Goal: Task Accomplishment & Management: Manage account settings

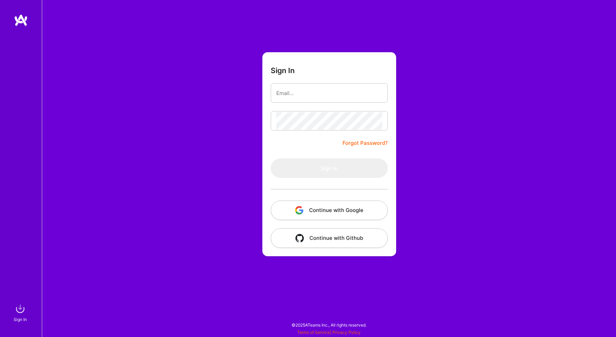
click at [331, 210] on button "Continue with Google" at bounding box center [329, 210] width 117 height 19
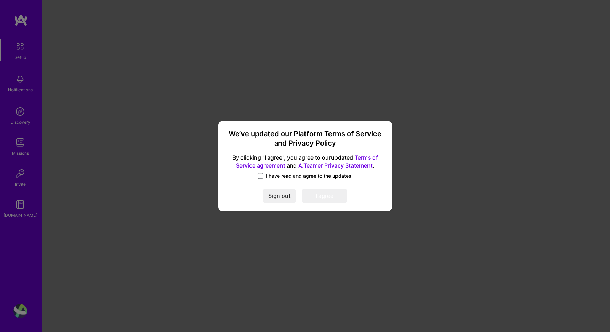
click at [298, 178] on span "I have read and agree to the updates." at bounding box center [309, 175] width 87 height 7
click at [0, 0] on input "I have read and agree to the updates." at bounding box center [0, 0] width 0 height 0
click at [329, 197] on button "I agree" at bounding box center [325, 196] width 46 height 14
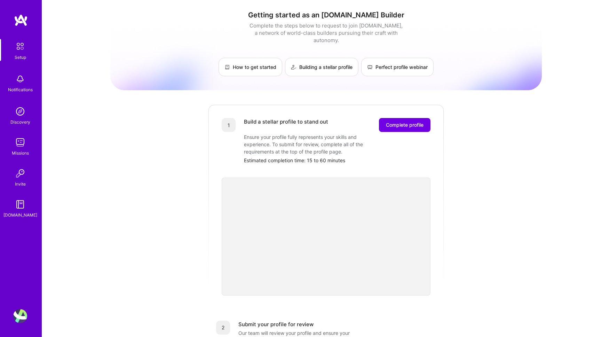
scroll to position [192, 0]
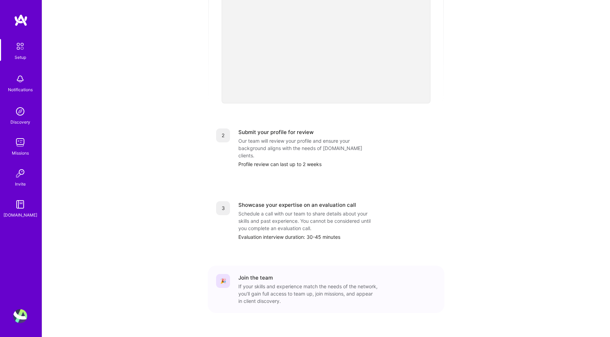
click at [21, 113] on img at bounding box center [20, 111] width 14 height 14
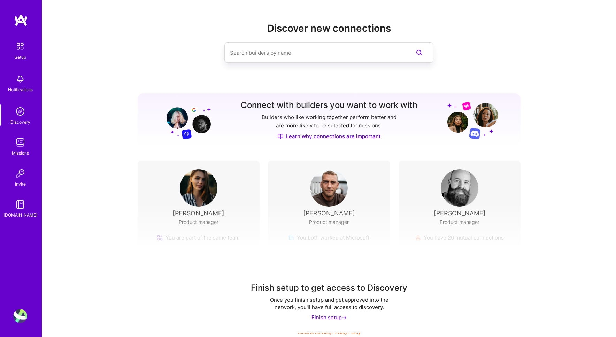
click at [23, 142] on img at bounding box center [20, 142] width 14 height 14
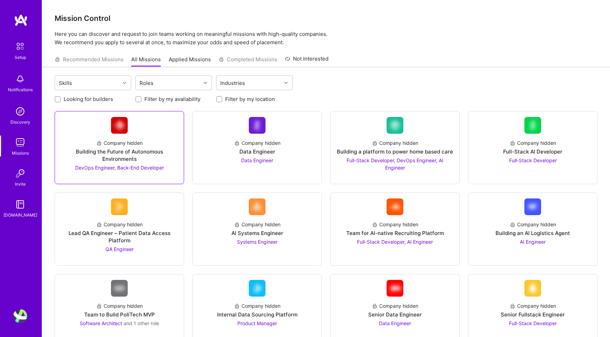
click at [167, 174] on div at bounding box center [120, 174] width 118 height 6
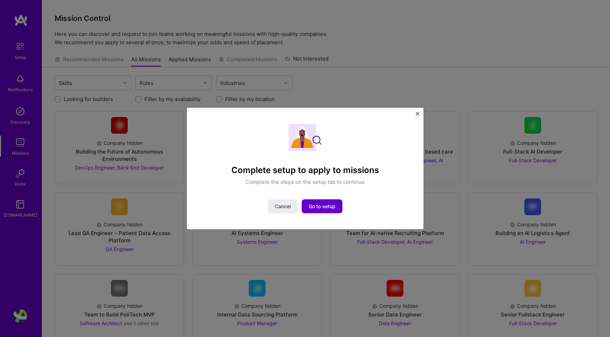
click at [332, 210] on button "Go to setup" at bounding box center [322, 206] width 41 height 14
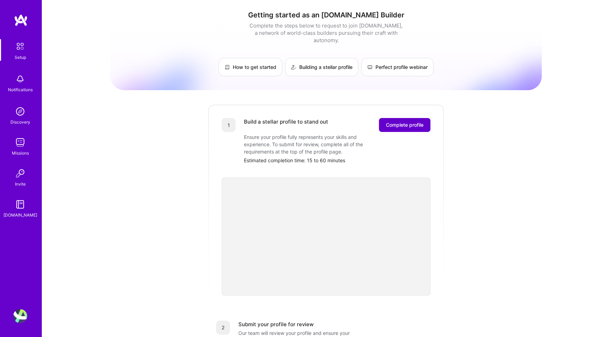
click at [425, 118] on button "Complete profile" at bounding box center [405, 125] width 52 height 14
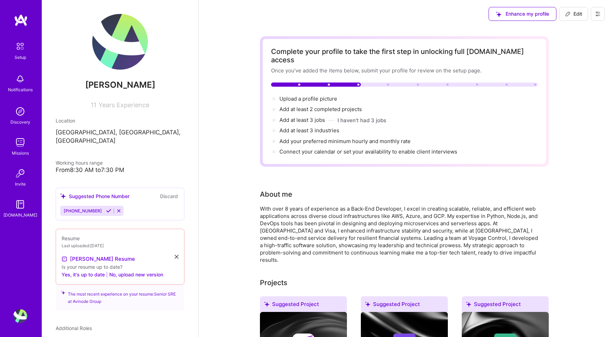
click at [174, 248] on div "Resume Last uploaded: [DATE] [PERSON_NAME] Resume Is your resume up to date? Ye…" at bounding box center [120, 257] width 129 height 56
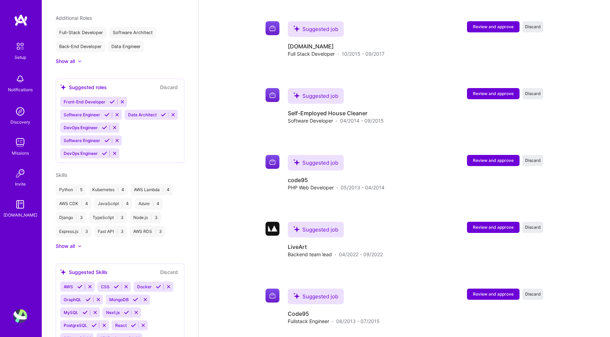
scroll to position [319, 0]
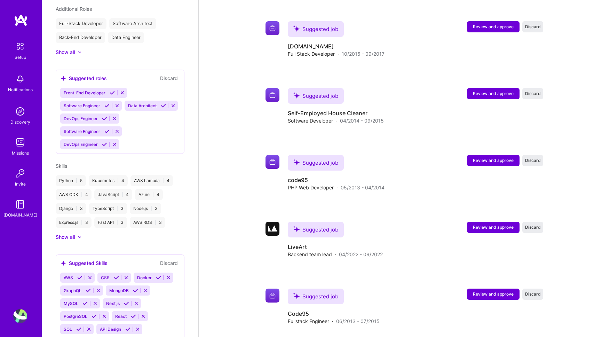
click at [107, 185] on div "Kubernetes | 4" at bounding box center [108, 180] width 39 height 11
click at [105, 147] on icon at bounding box center [104, 144] width 5 height 5
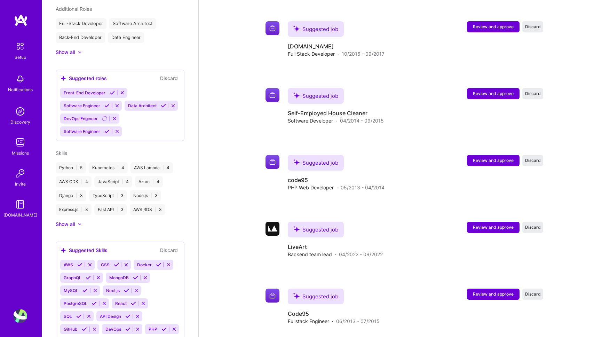
click at [107, 133] on icon at bounding box center [106, 131] width 5 height 5
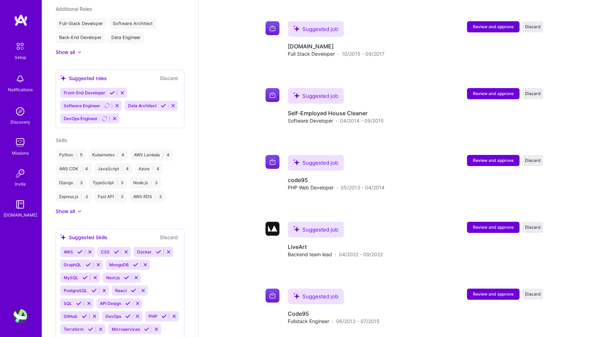
click at [159, 108] on button at bounding box center [163, 106] width 9 height 6
click at [112, 90] on icon at bounding box center [112, 92] width 5 height 5
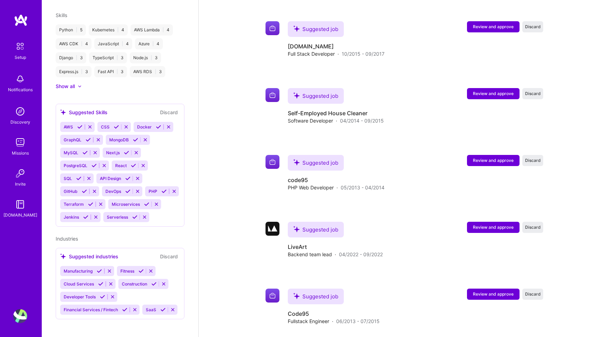
scroll to position [399, 0]
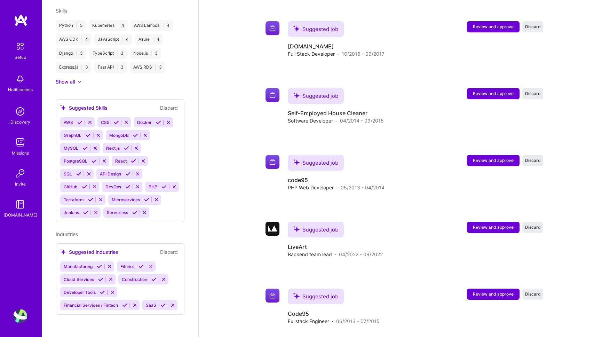
click at [102, 277] on icon at bounding box center [100, 279] width 5 height 5
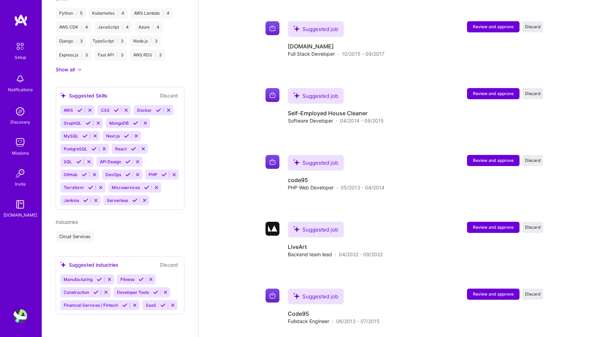
click at [126, 303] on icon at bounding box center [124, 305] width 5 height 5
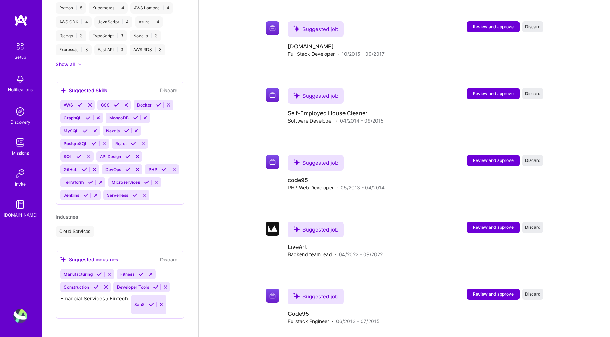
scroll to position [399, 0]
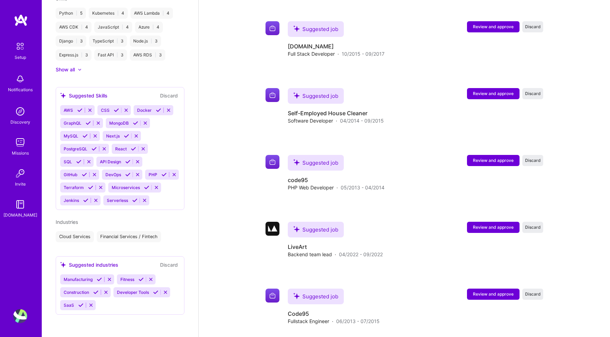
click at [82, 304] on icon at bounding box center [80, 305] width 5 height 5
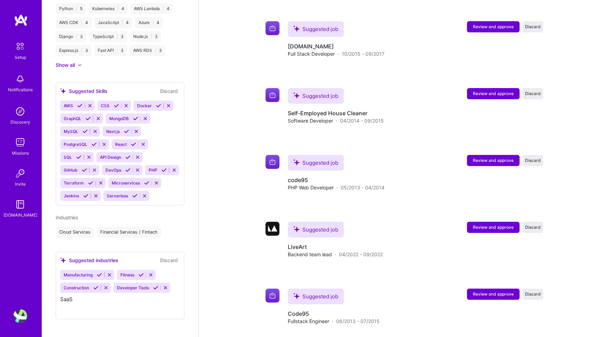
scroll to position [386, 0]
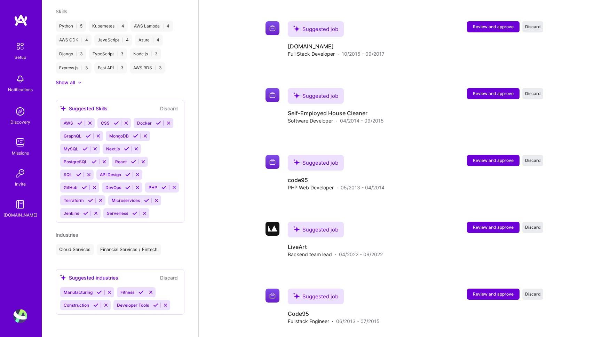
click at [157, 305] on icon at bounding box center [155, 305] width 5 height 5
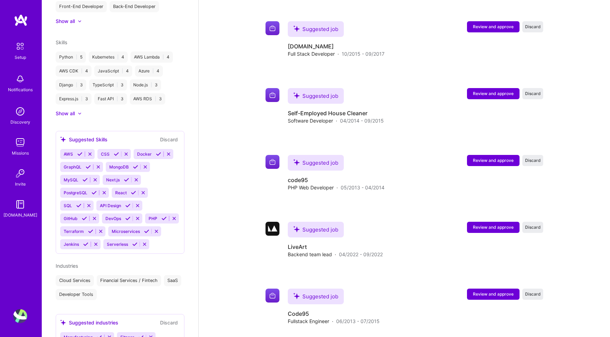
scroll to position [400, 0]
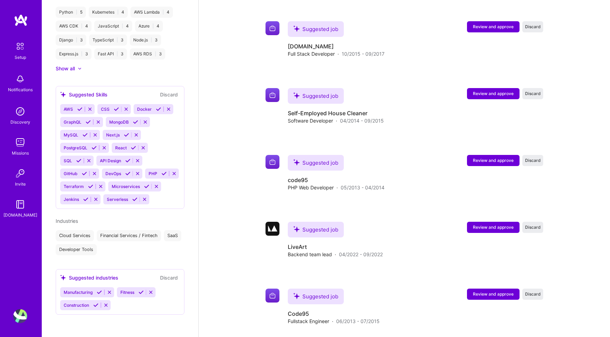
click at [141, 292] on icon at bounding box center [141, 292] width 5 height 5
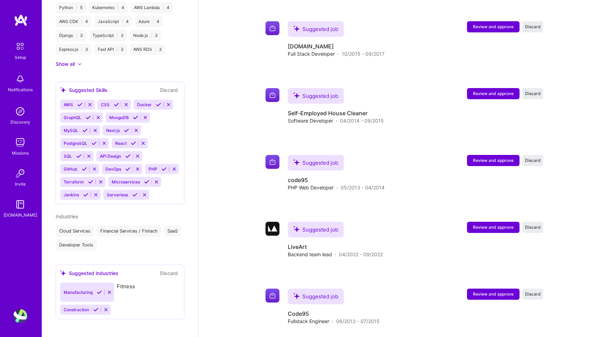
scroll to position [387, 0]
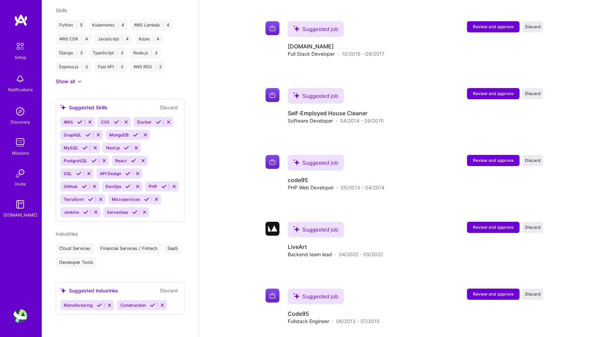
click at [97, 306] on icon at bounding box center [99, 305] width 5 height 5
click at [97, 306] on icon at bounding box center [95, 305] width 5 height 5
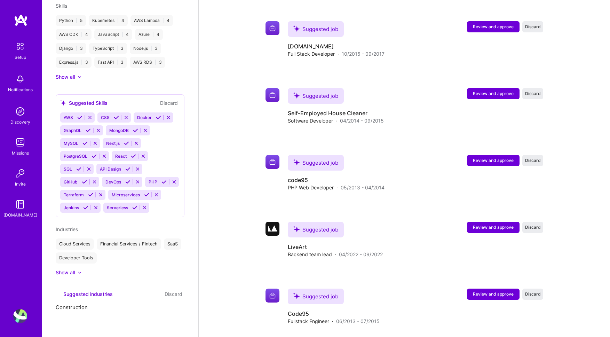
scroll to position [358, 0]
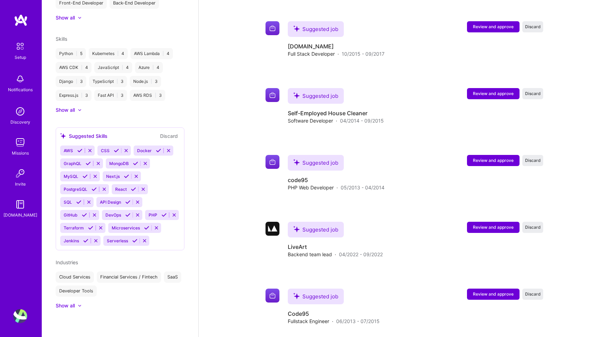
click at [160, 148] on button at bounding box center [158, 151] width 9 height 6
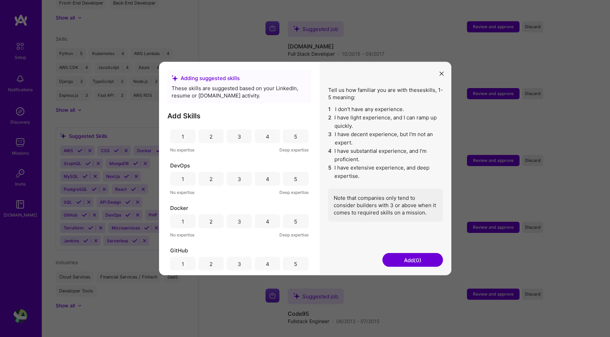
scroll to position [82, 0]
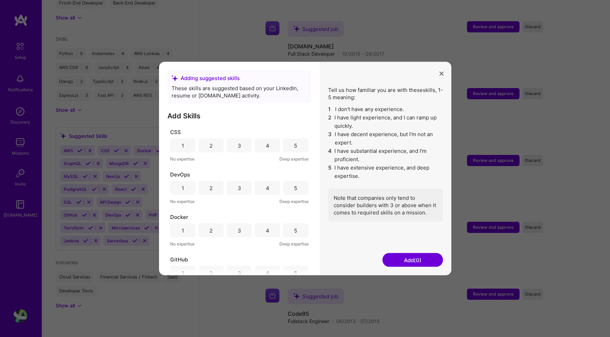
click at [244, 187] on div "3" at bounding box center [239, 188] width 25 height 14
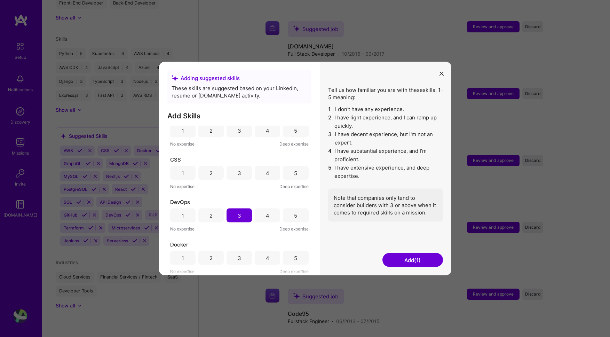
scroll to position [26, 0]
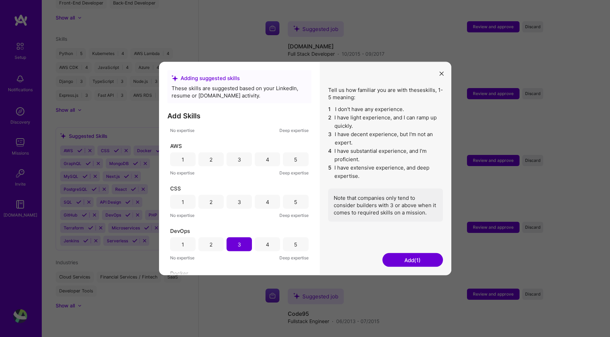
click at [216, 202] on div "2" at bounding box center [210, 202] width 25 height 14
click at [242, 158] on div "3" at bounding box center [239, 159] width 25 height 14
click at [259, 159] on div "4" at bounding box center [267, 159] width 25 height 14
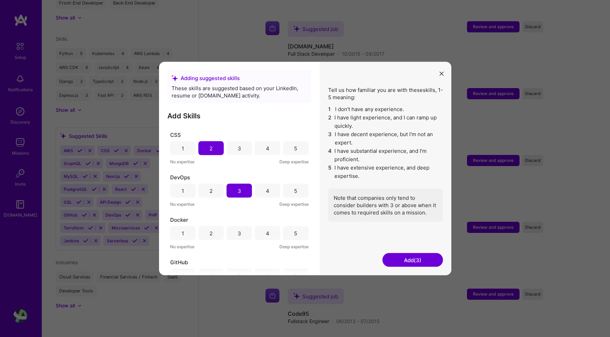
scroll to position [93, 0]
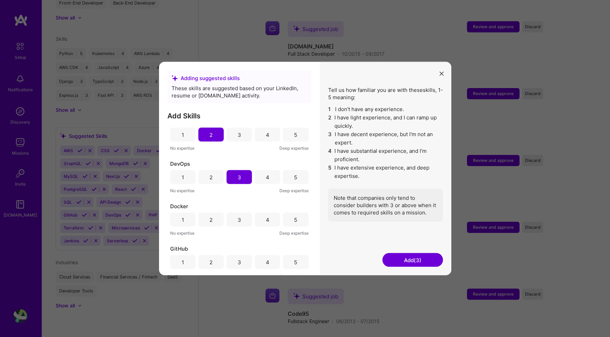
click at [283, 218] on div "5" at bounding box center [295, 220] width 25 height 14
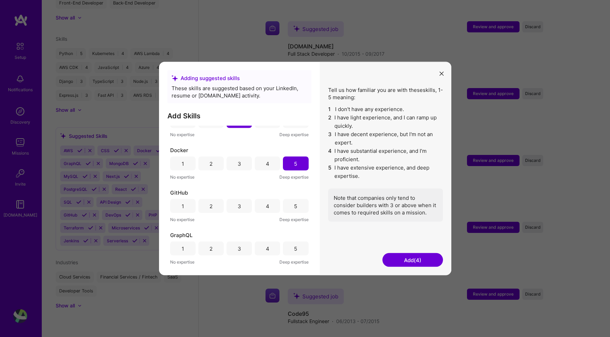
scroll to position [201, 0]
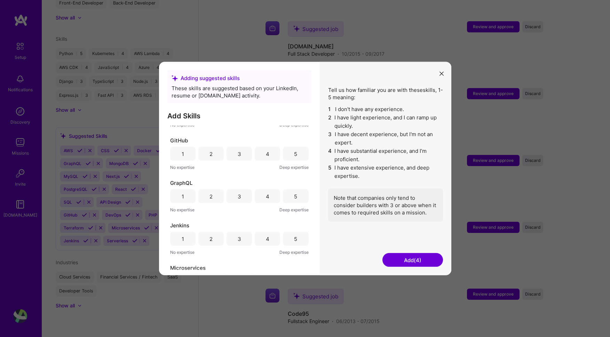
click at [257, 195] on div "4" at bounding box center [267, 196] width 25 height 14
click at [271, 238] on div "4" at bounding box center [267, 239] width 25 height 14
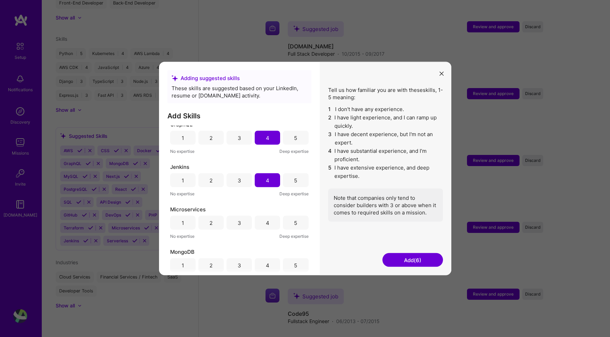
scroll to position [311, 0]
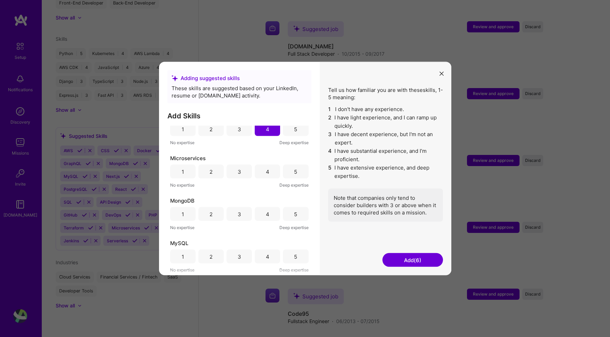
click at [213, 215] on div "2" at bounding box center [210, 214] width 25 height 14
click at [216, 257] on div "2" at bounding box center [210, 257] width 25 height 14
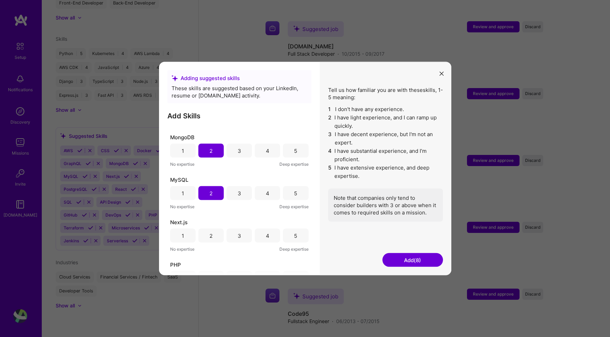
scroll to position [379, 0]
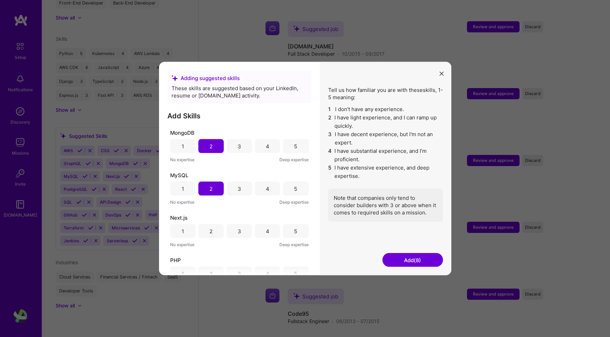
click at [238, 232] on div "3" at bounding box center [239, 230] width 3 height 7
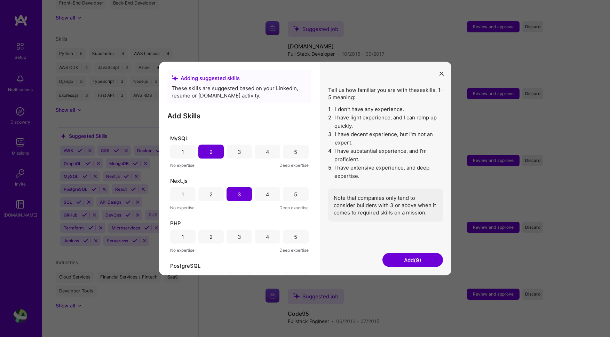
scroll to position [420, 0]
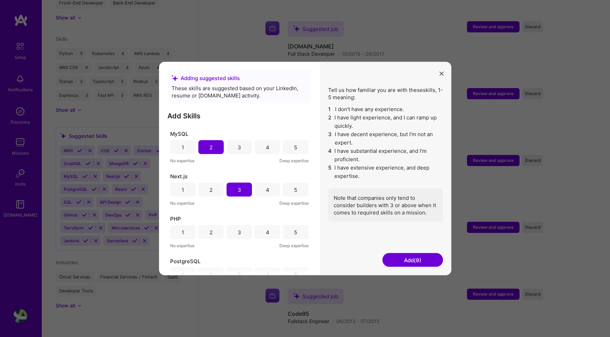
click at [215, 235] on div "2" at bounding box center [210, 232] width 25 height 14
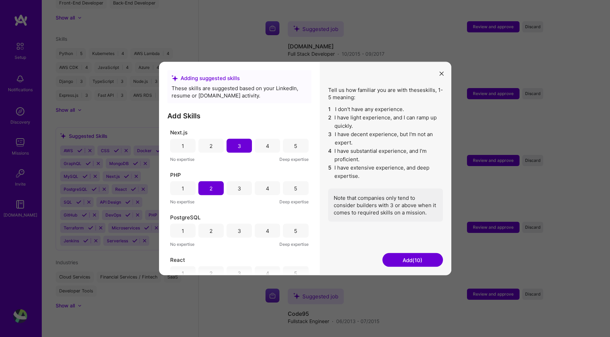
scroll to position [469, 0]
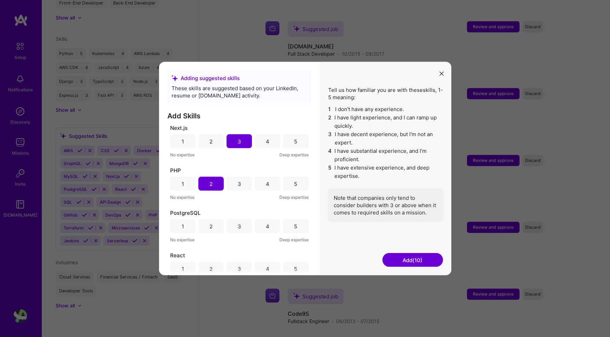
click at [246, 228] on div "3" at bounding box center [239, 226] width 25 height 14
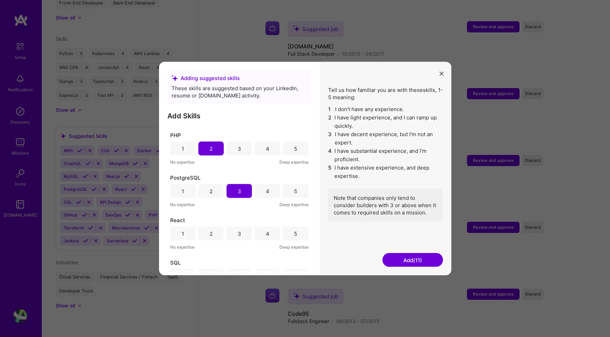
click at [213, 232] on div "2" at bounding box center [210, 234] width 25 height 14
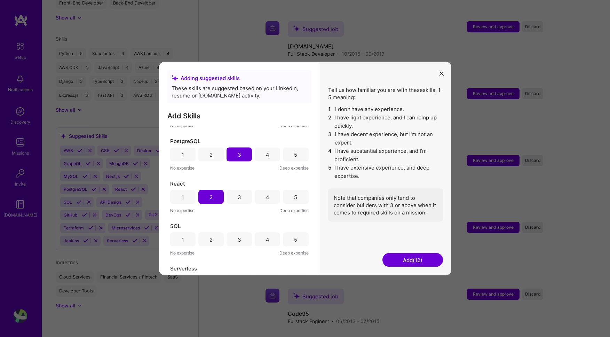
scroll to position [545, 0]
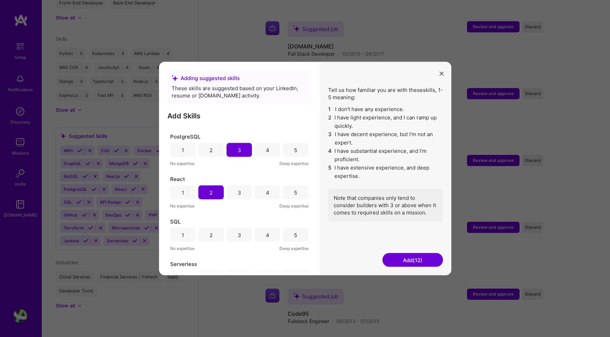
click at [238, 235] on div "3" at bounding box center [239, 234] width 3 height 7
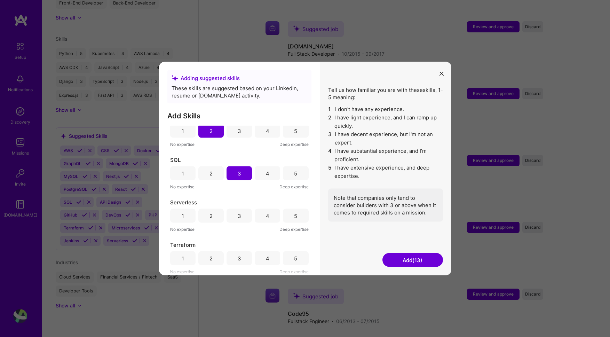
click at [238, 215] on div "3" at bounding box center [239, 215] width 3 height 7
click at [267, 256] on div "4" at bounding box center [267, 257] width 3 height 7
click at [428, 261] on button "Add (15)" at bounding box center [413, 260] width 61 height 14
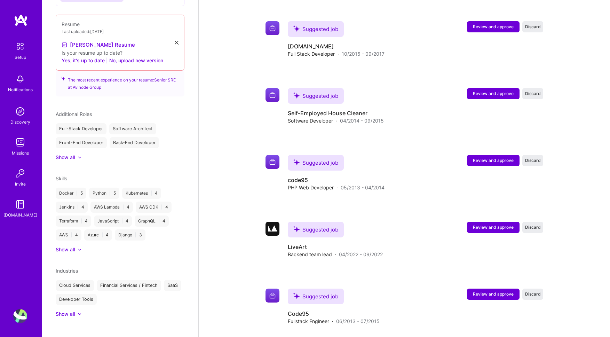
scroll to position [268, 0]
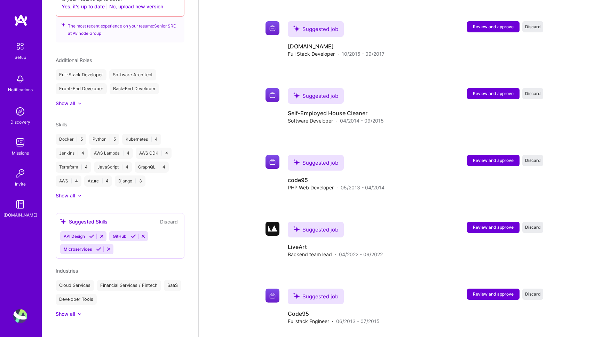
click at [91, 234] on icon at bounding box center [91, 236] width 5 height 5
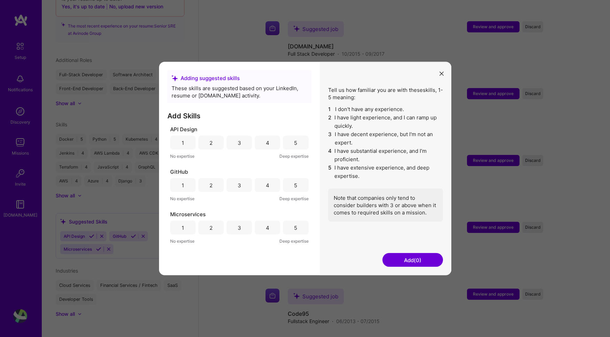
click at [270, 144] on div "4" at bounding box center [267, 143] width 25 height 14
click at [270, 182] on div "4" at bounding box center [267, 185] width 25 height 14
click at [272, 224] on div "4" at bounding box center [267, 228] width 25 height 14
click at [412, 261] on button "Add (3)" at bounding box center [413, 260] width 61 height 14
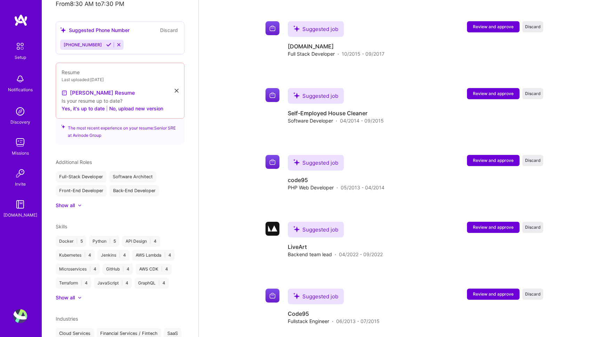
scroll to position [214, 0]
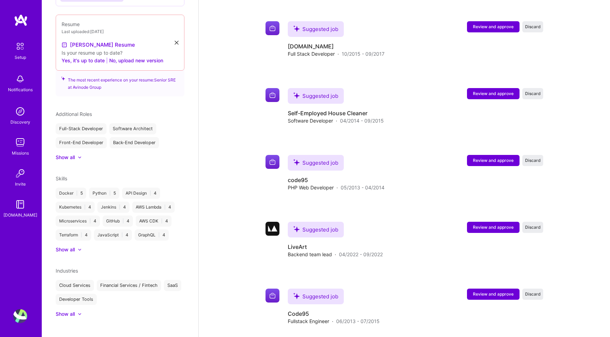
click at [82, 246] on div "Show all" at bounding box center [120, 249] width 129 height 7
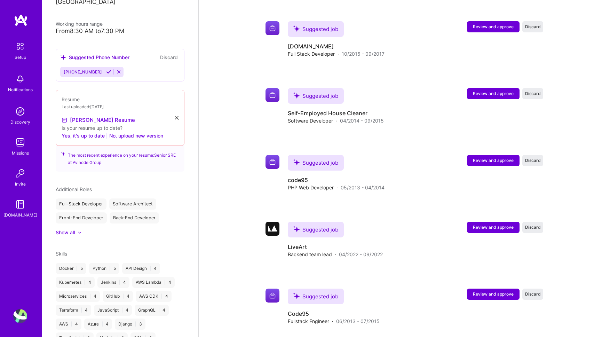
scroll to position [33, 0]
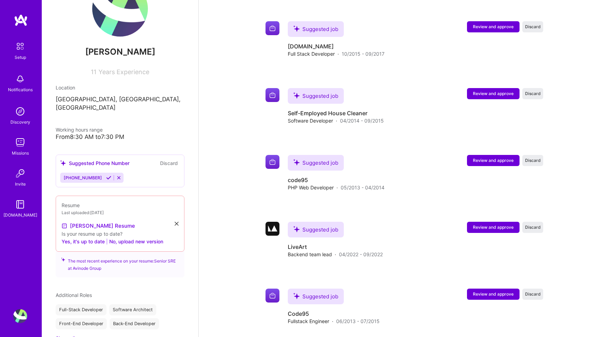
click at [175, 222] on icon at bounding box center [177, 224] width 4 height 4
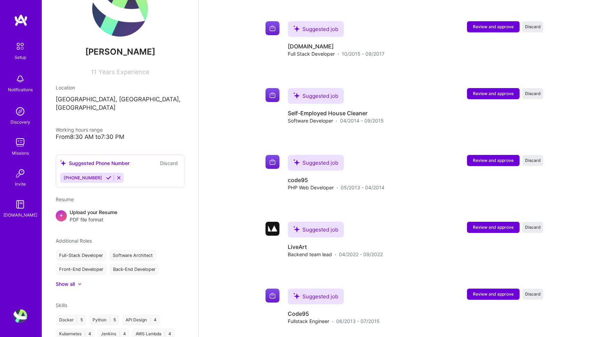
click at [75, 209] on div "Upload your Resume PDF file format" at bounding box center [94, 216] width 48 height 15
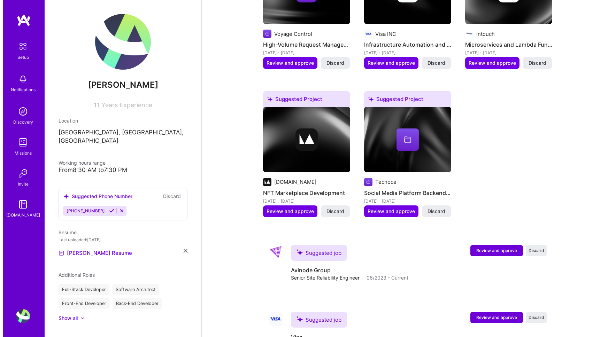
scroll to position [438, 0]
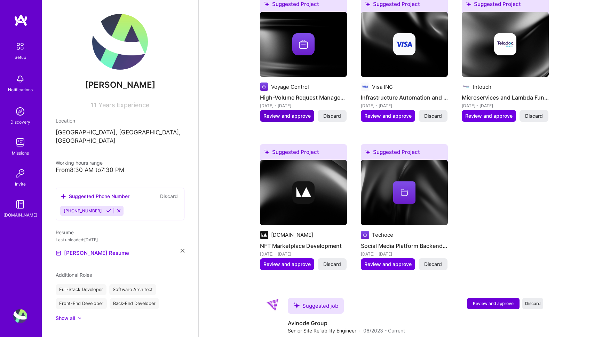
click at [291, 112] on span "Review and approve" at bounding box center [287, 115] width 47 height 7
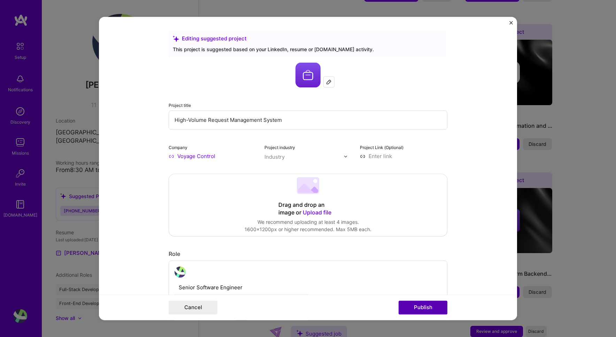
click at [412, 307] on button "Publish" at bounding box center [422, 308] width 49 height 14
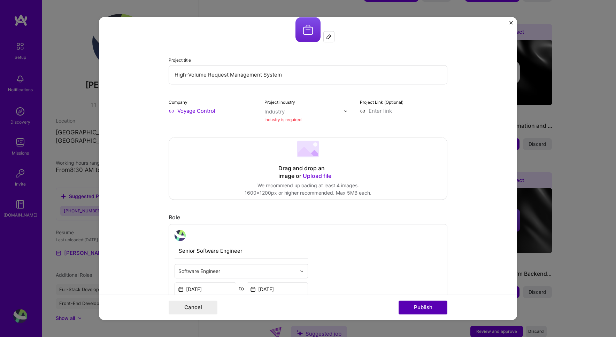
scroll to position [46, 0]
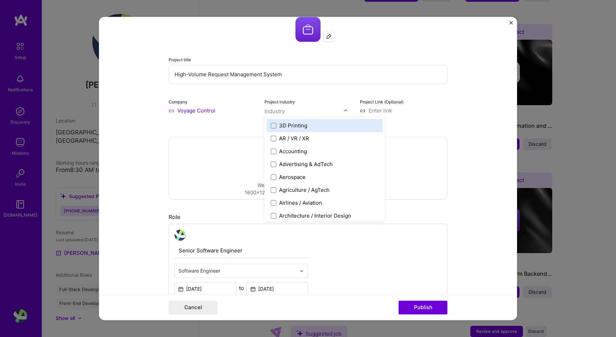
click at [269, 109] on div "Industry" at bounding box center [274, 111] width 20 height 7
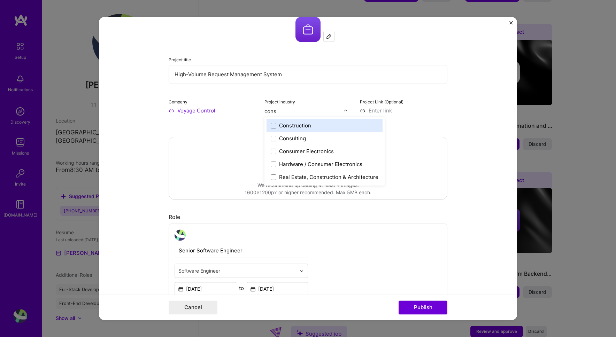
type input "const"
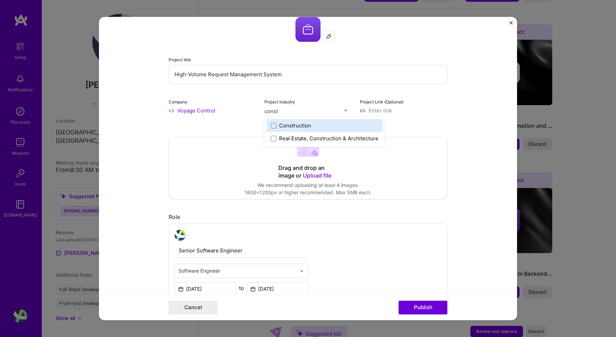
click at [282, 125] on div "Construction" at bounding box center [295, 125] width 32 height 7
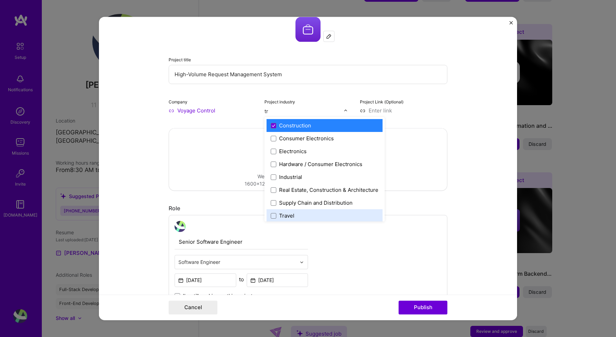
type input "t"
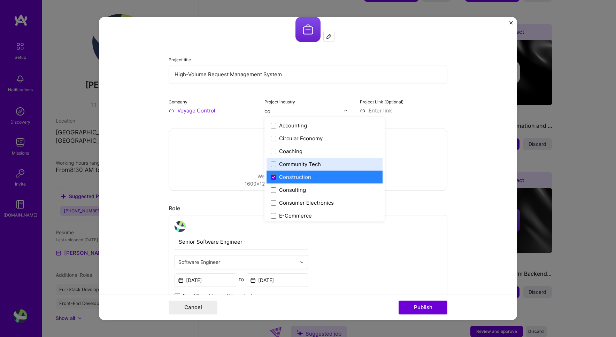
type input "c"
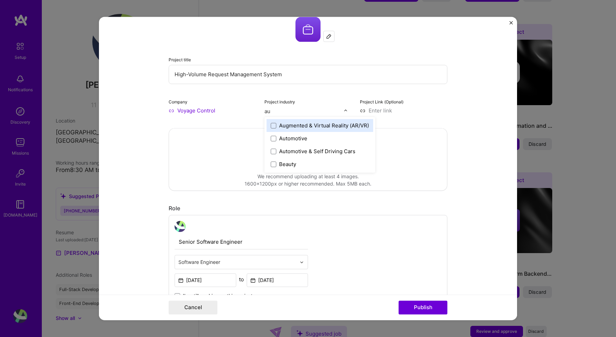
type input "aut"
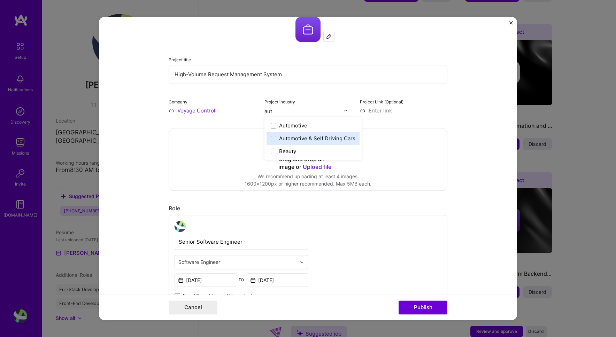
click at [287, 140] on div "Automotive & Self Driving Cars" at bounding box center [317, 138] width 76 height 7
click at [299, 127] on div "Automotive" at bounding box center [293, 125] width 28 height 7
type input "auto"
click at [379, 111] on input at bounding box center [403, 110] width 87 height 7
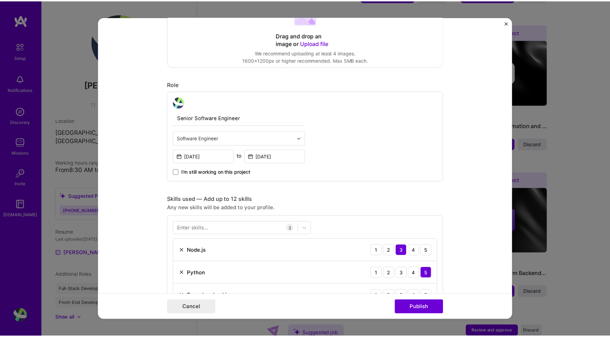
scroll to position [0, 0]
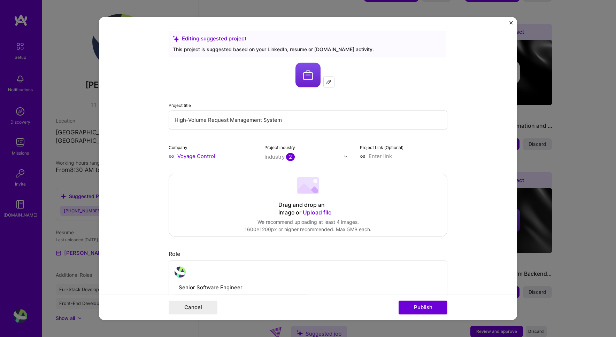
click at [510, 24] on img "Close" at bounding box center [510, 22] width 3 height 3
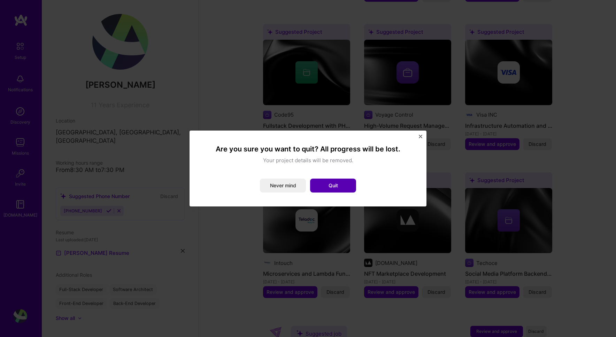
click at [332, 185] on button "Quit" at bounding box center [333, 186] width 46 height 14
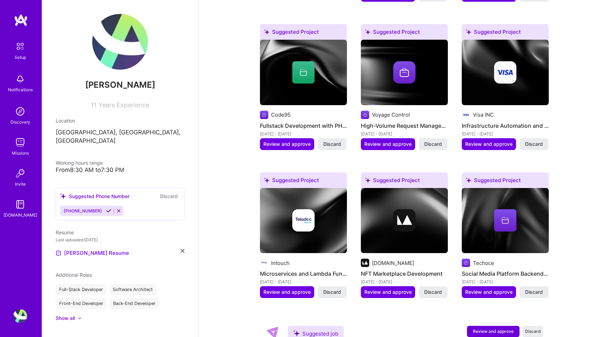
scroll to position [315, 0]
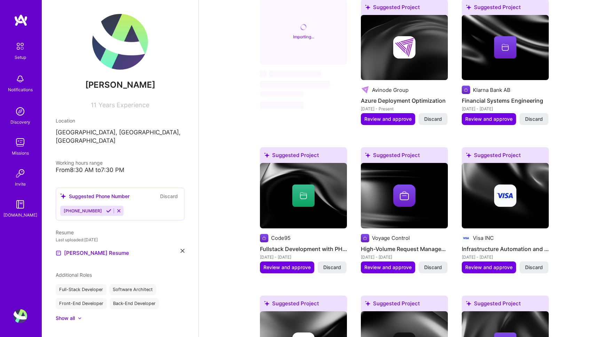
click at [106, 208] on icon at bounding box center [108, 210] width 5 height 5
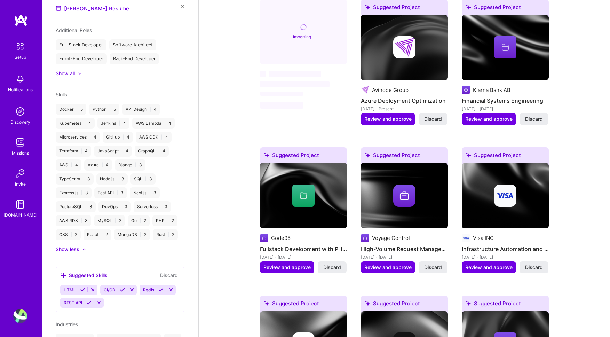
scroll to position [322, 0]
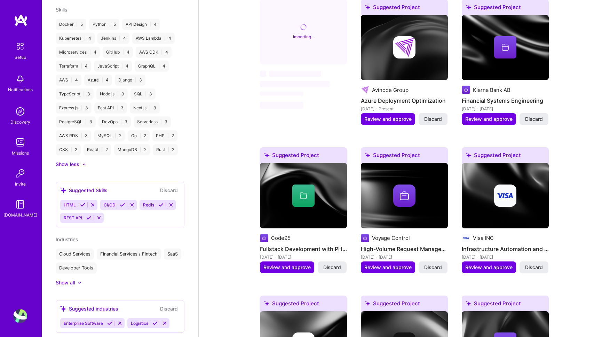
click at [158, 207] on icon at bounding box center [160, 204] width 5 height 5
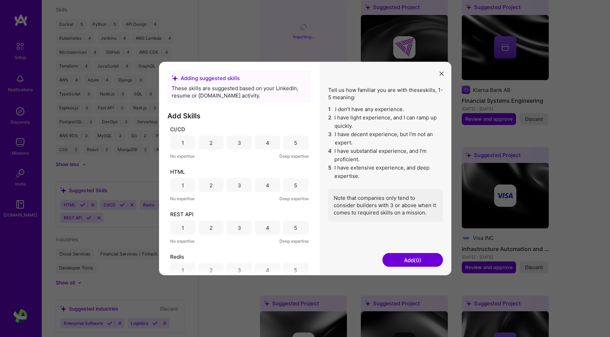
click at [266, 142] on div "4" at bounding box center [267, 142] width 3 height 7
click at [268, 186] on div "4" at bounding box center [267, 185] width 25 height 14
click at [267, 229] on div "4" at bounding box center [267, 228] width 25 height 14
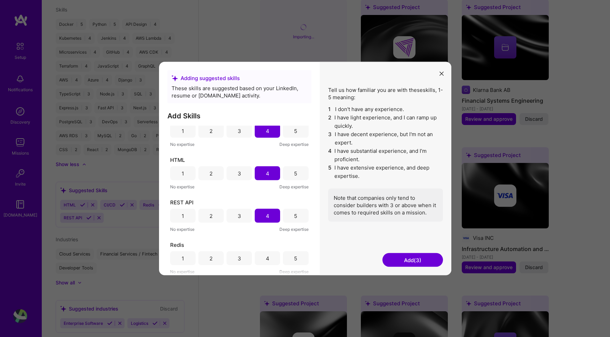
click at [273, 256] on div "4" at bounding box center [267, 258] width 25 height 14
click at [409, 256] on button "Add (4)" at bounding box center [413, 260] width 61 height 14
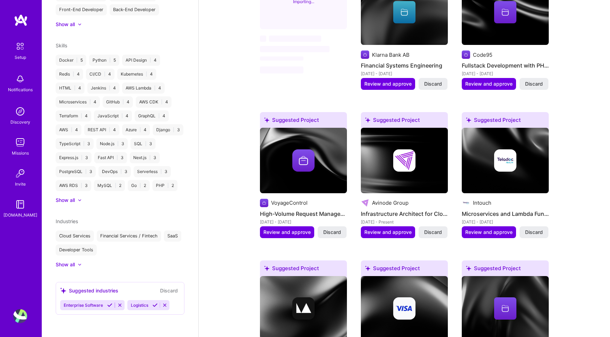
scroll to position [402, 0]
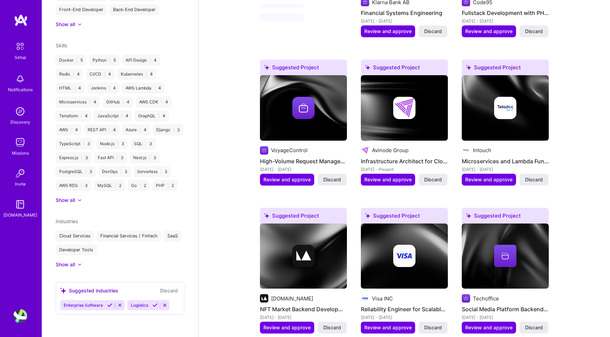
click at [110, 305] on icon at bounding box center [109, 305] width 5 height 5
click at [87, 305] on icon at bounding box center [87, 305] width 5 height 5
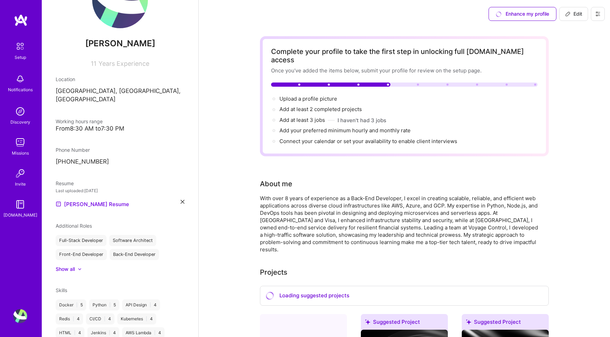
scroll to position [0, 0]
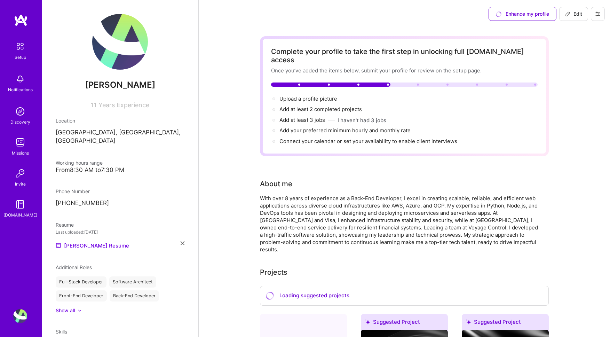
click at [119, 36] on img at bounding box center [120, 42] width 56 height 56
click at [19, 114] on img at bounding box center [20, 111] width 14 height 14
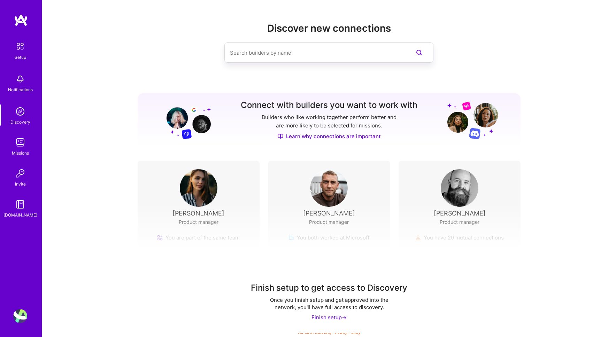
click at [25, 148] on img at bounding box center [20, 142] width 14 height 14
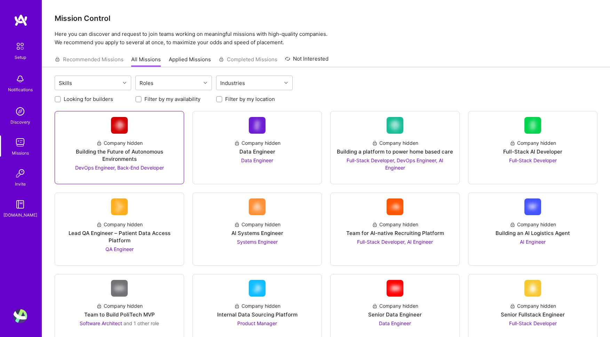
click at [111, 156] on div "Building the Future of Autonomous Environments" at bounding box center [120, 155] width 118 height 15
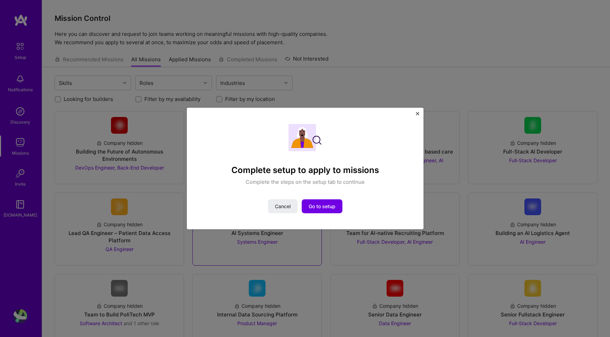
click at [287, 207] on span "Cancel" at bounding box center [283, 206] width 16 height 7
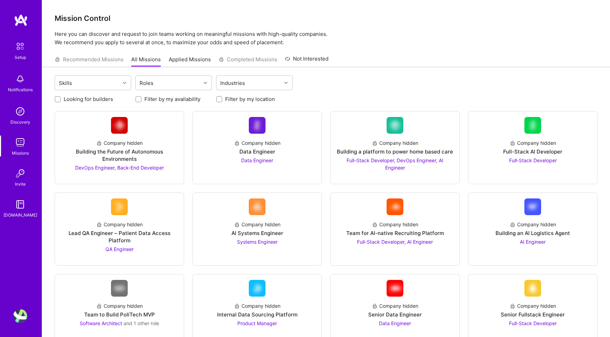
click at [18, 315] on img at bounding box center [20, 316] width 14 height 14
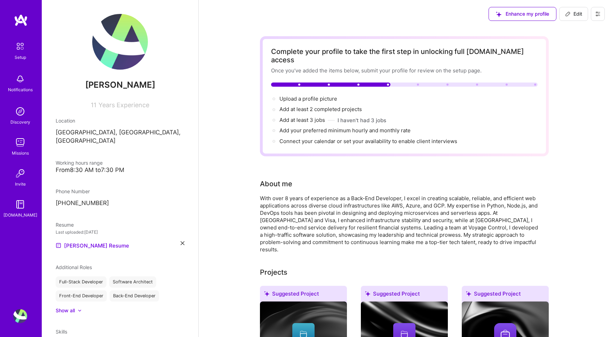
click at [571, 14] on icon at bounding box center [568, 14] width 6 height 6
select select "SE"
click at [111, 78] on div "[PERSON_NAME] 11 Years Experience" at bounding box center [120, 61] width 129 height 95
click at [111, 34] on img at bounding box center [120, 42] width 56 height 56
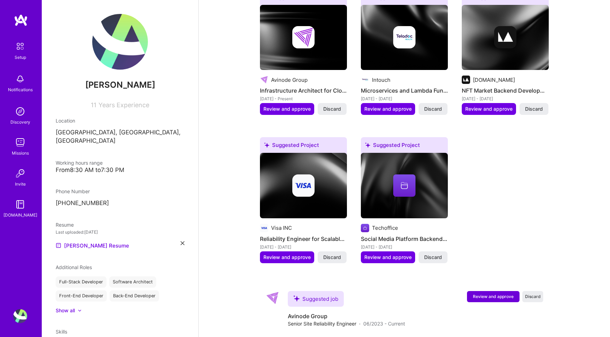
scroll to position [427, 0]
